Goal: Transaction & Acquisition: Download file/media

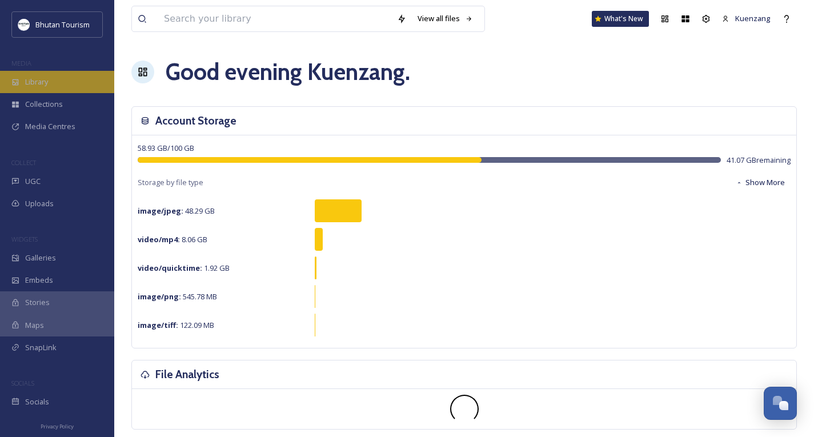
click at [43, 82] on span "Library" at bounding box center [36, 82] width 23 height 11
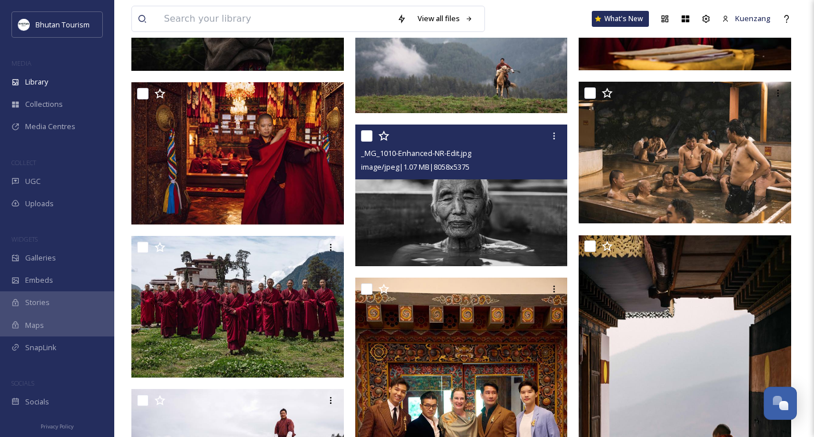
scroll to position [5690, 0]
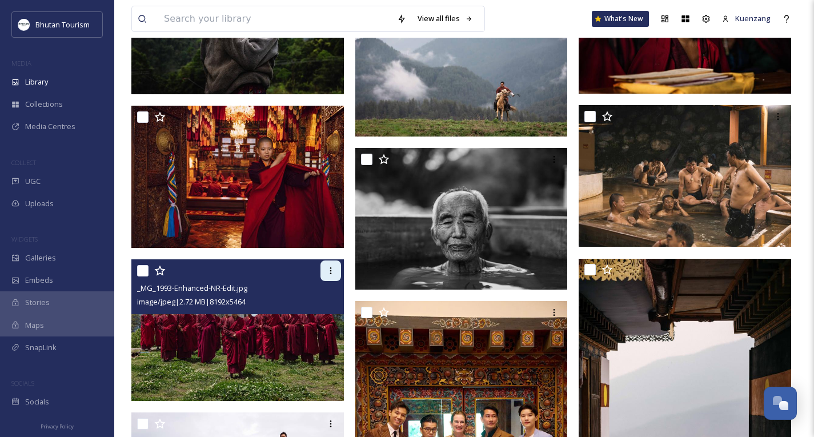
click at [328, 275] on icon at bounding box center [330, 270] width 9 height 9
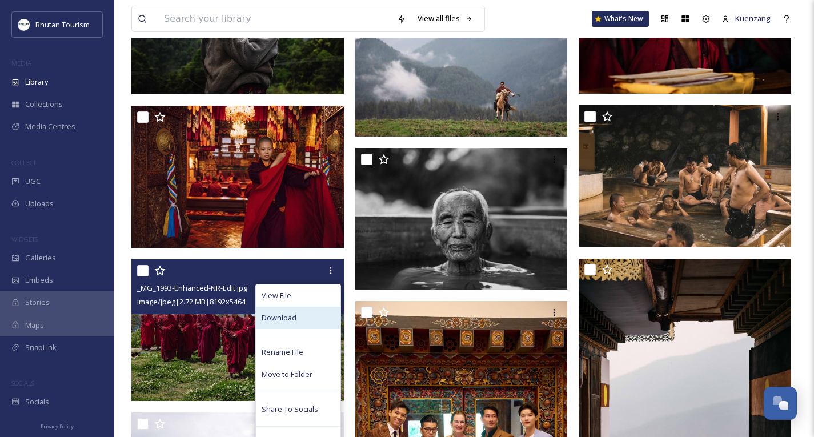
click at [293, 323] on span "Download" at bounding box center [279, 318] width 35 height 11
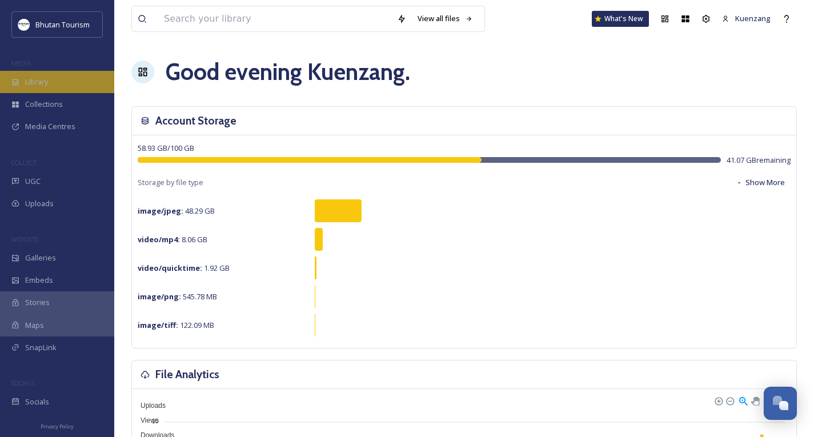
click at [30, 90] on div "Library" at bounding box center [57, 82] width 114 height 22
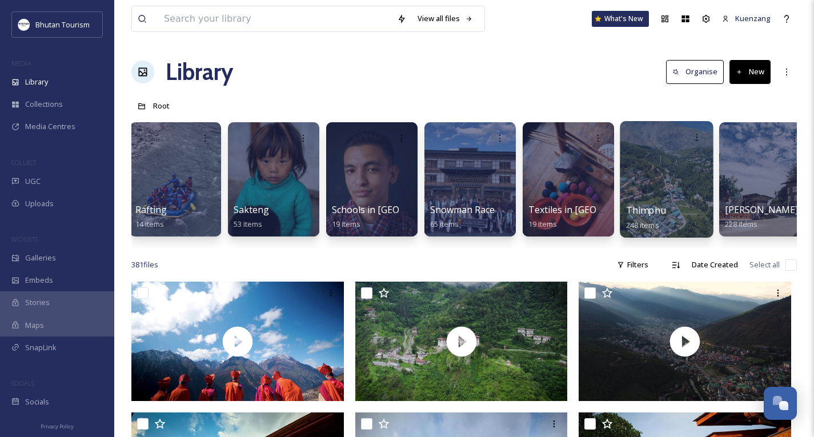
scroll to position [0, 3053]
click at [661, 175] on div at bounding box center [666, 179] width 93 height 117
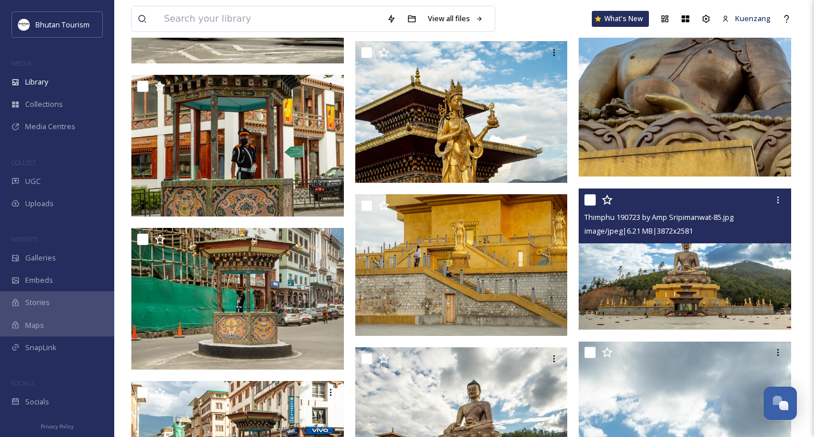
scroll to position [9445, 0]
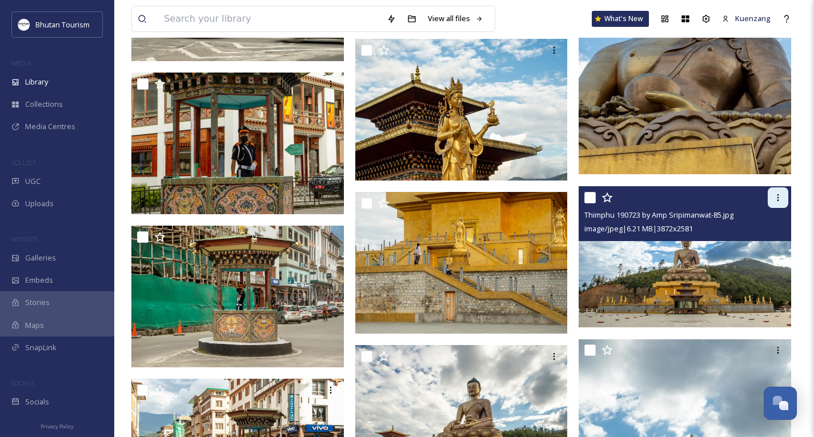
click at [777, 200] on icon at bounding box center [778, 197] width 9 height 9
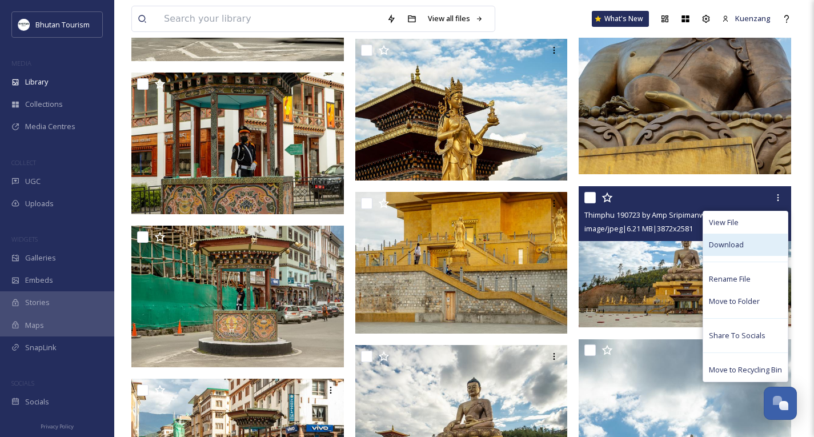
click at [726, 246] on span "Download" at bounding box center [726, 244] width 35 height 11
